Goal: Task Accomplishment & Management: Complete application form

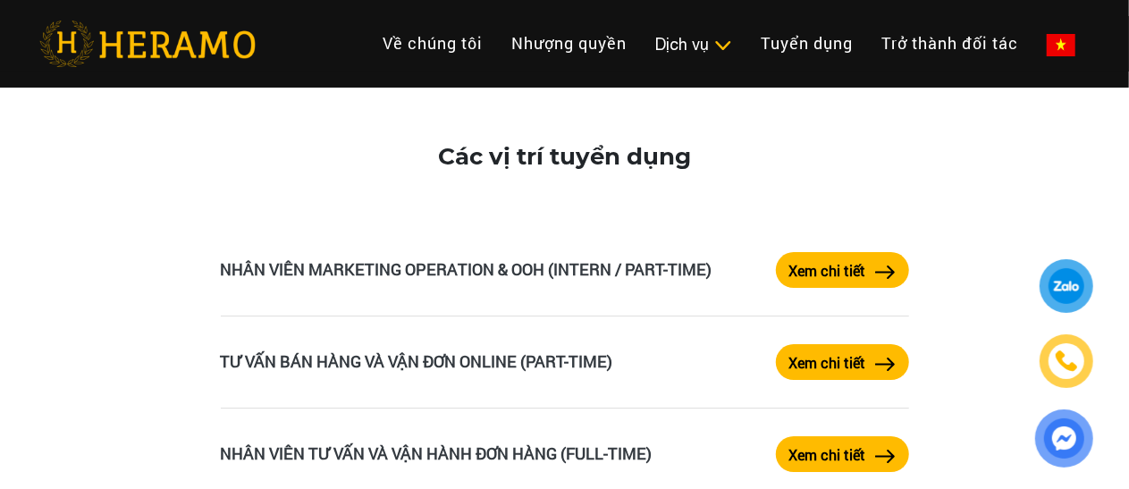
click at [861, 275] on label "Xem chi tiết" at bounding box center [827, 270] width 77 height 21
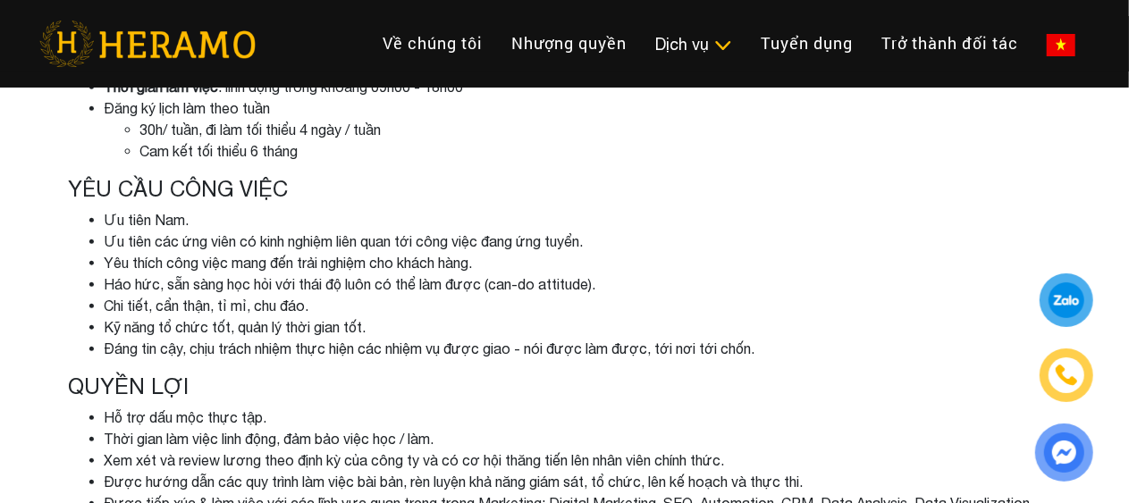
scroll to position [609, 0]
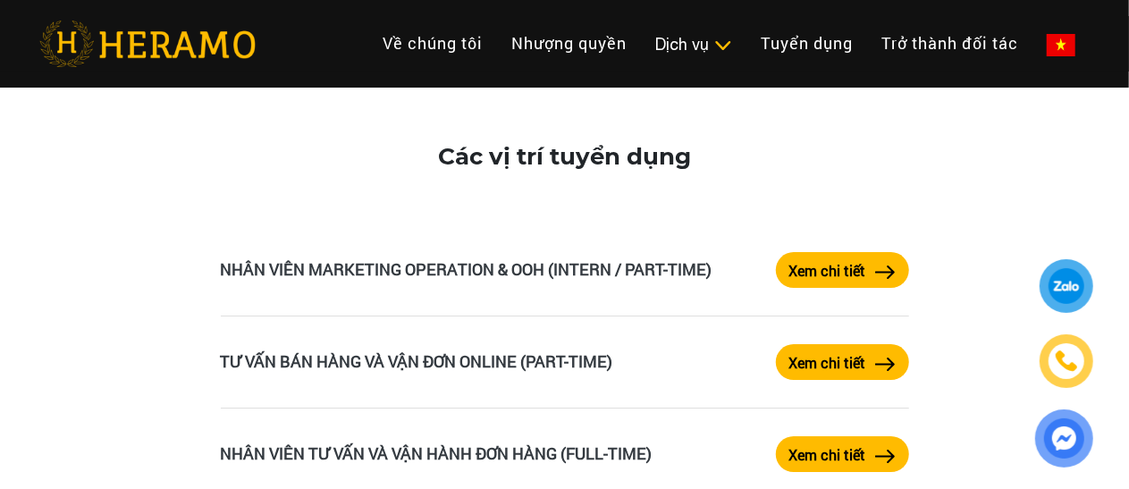
scroll to position [3267, 0]
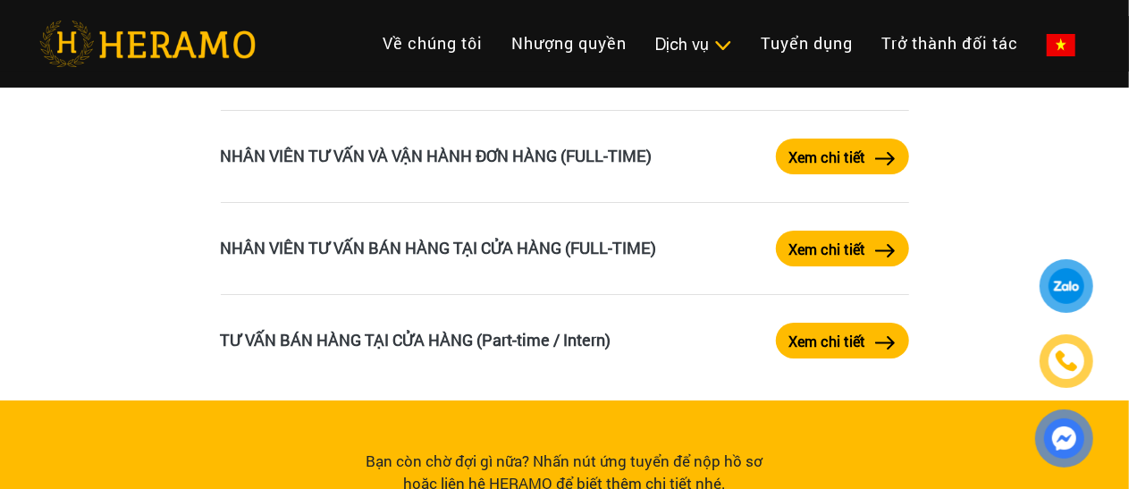
click at [856, 156] on label "Xem chi tiết" at bounding box center [827, 157] width 77 height 21
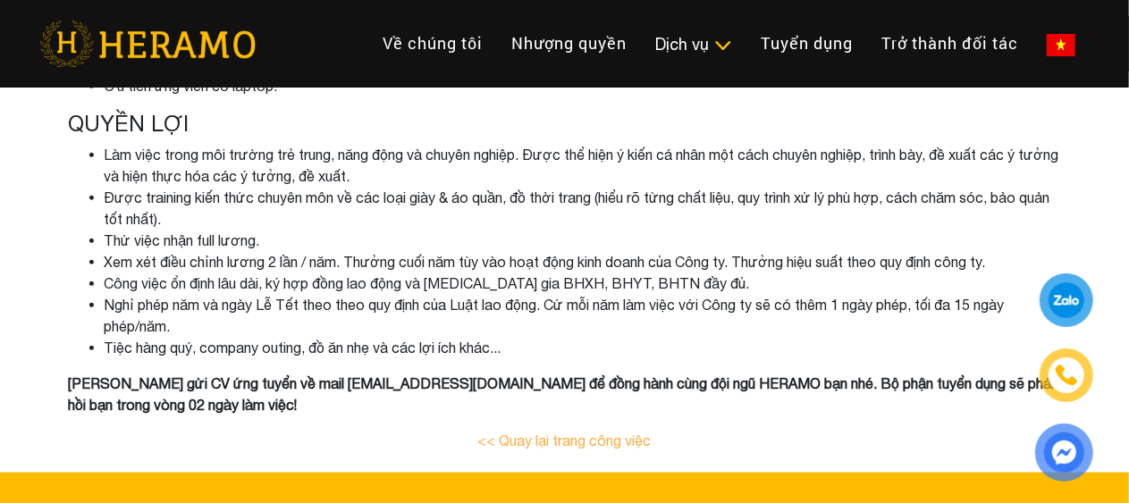
scroll to position [1212, 0]
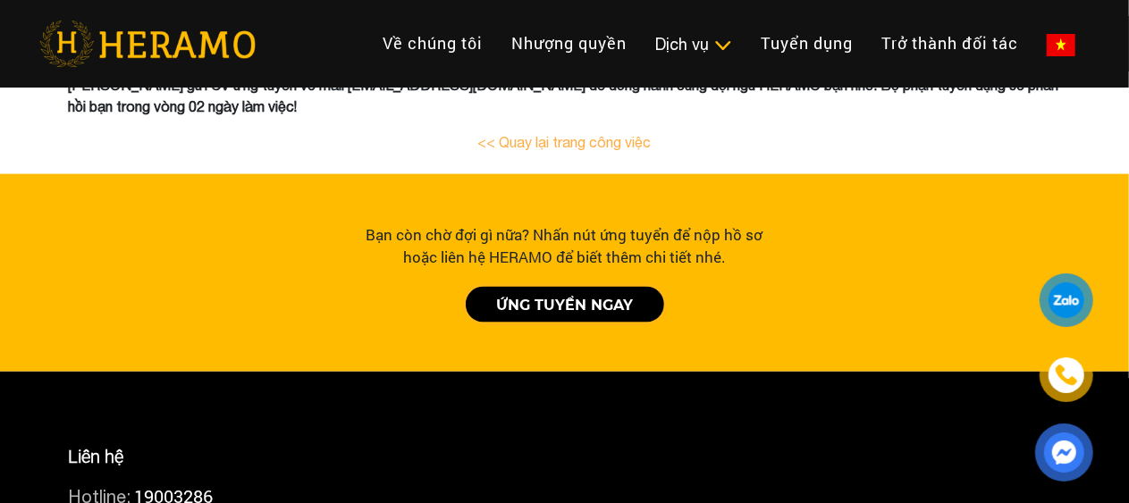
click at [516, 306] on link "ỨNG TUYỂN NGAY" at bounding box center [565, 305] width 198 height 36
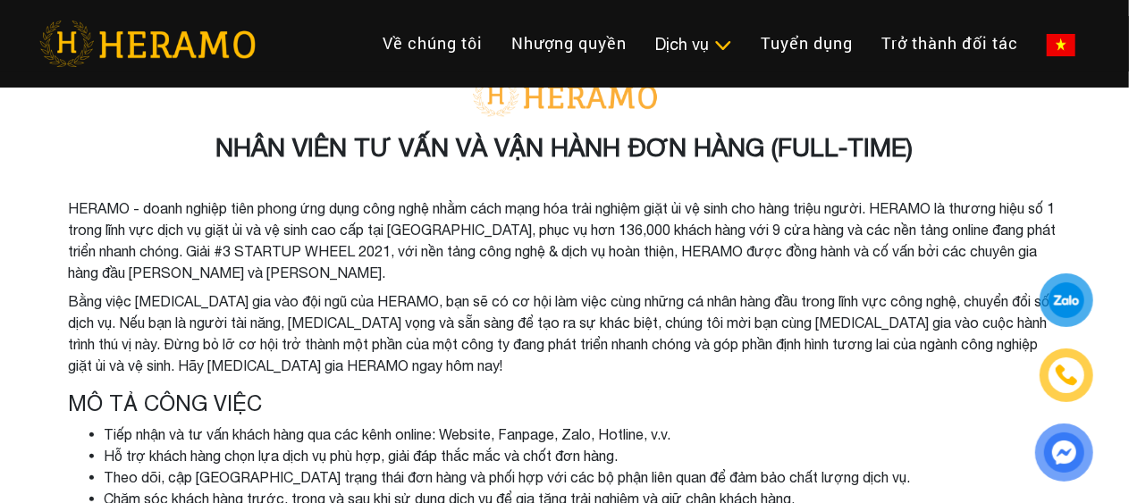
scroll to position [318, 0]
